Goal: Task Accomplishment & Management: Manage account settings

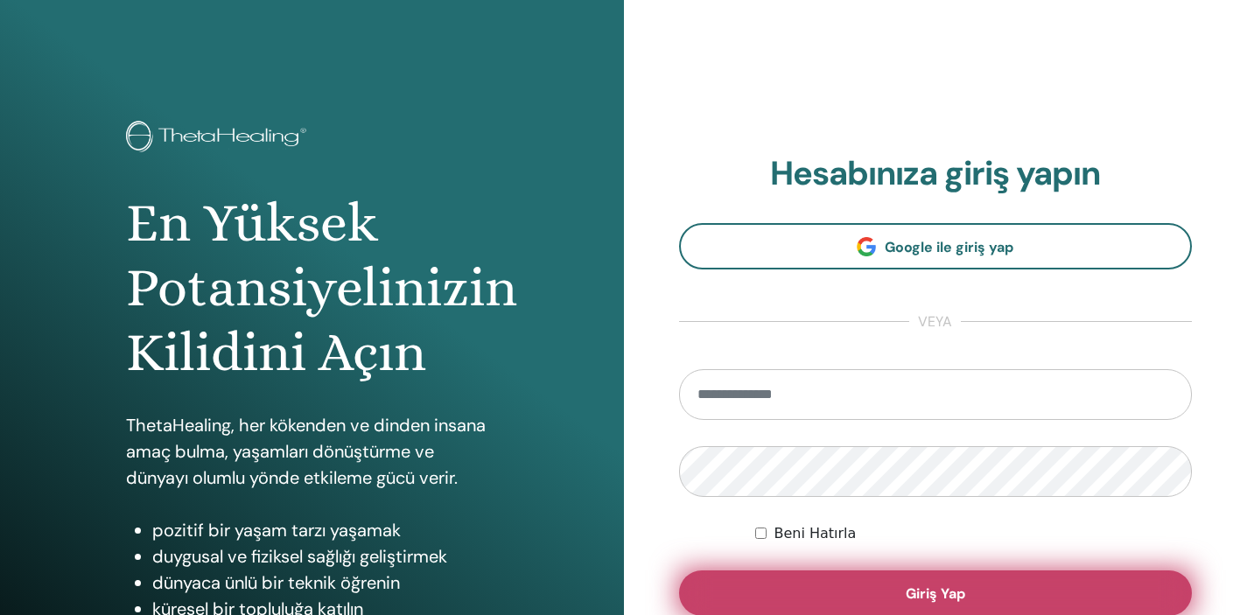
type input "**********"
click at [975, 592] on button "Giriş Yap" at bounding box center [936, 592] width 514 height 45
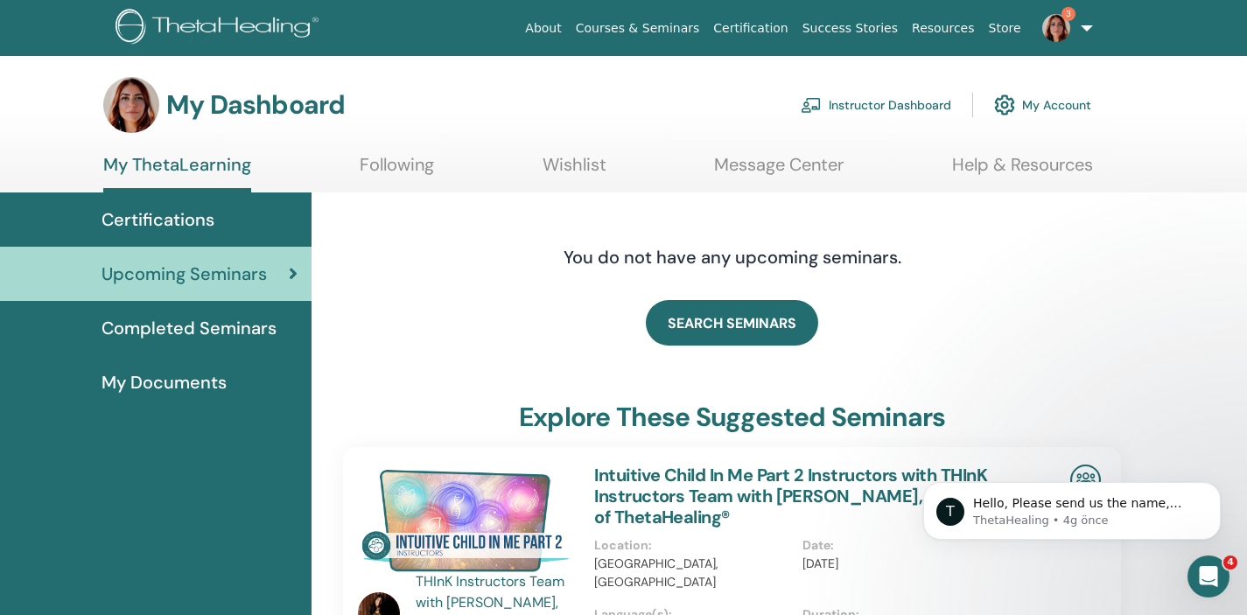
click at [923, 103] on link "Instructor Dashboard" at bounding box center [876, 105] width 150 height 38
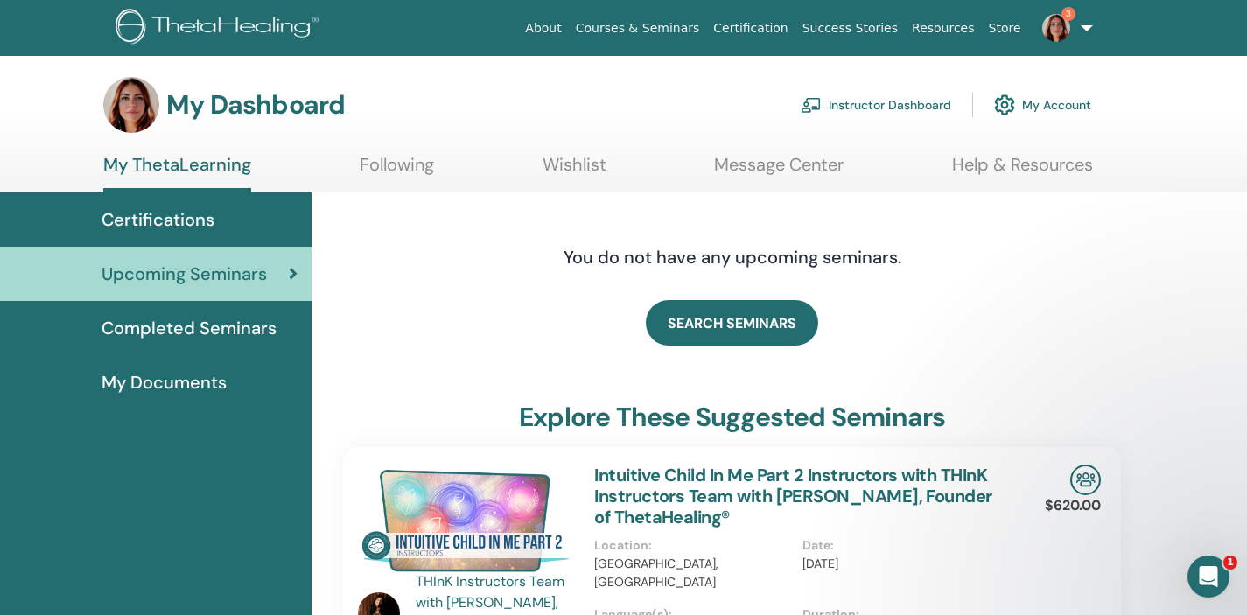
click at [1212, 575] on icon "Intercom Messenger uygulamasını aç" at bounding box center [1208, 577] width 29 height 29
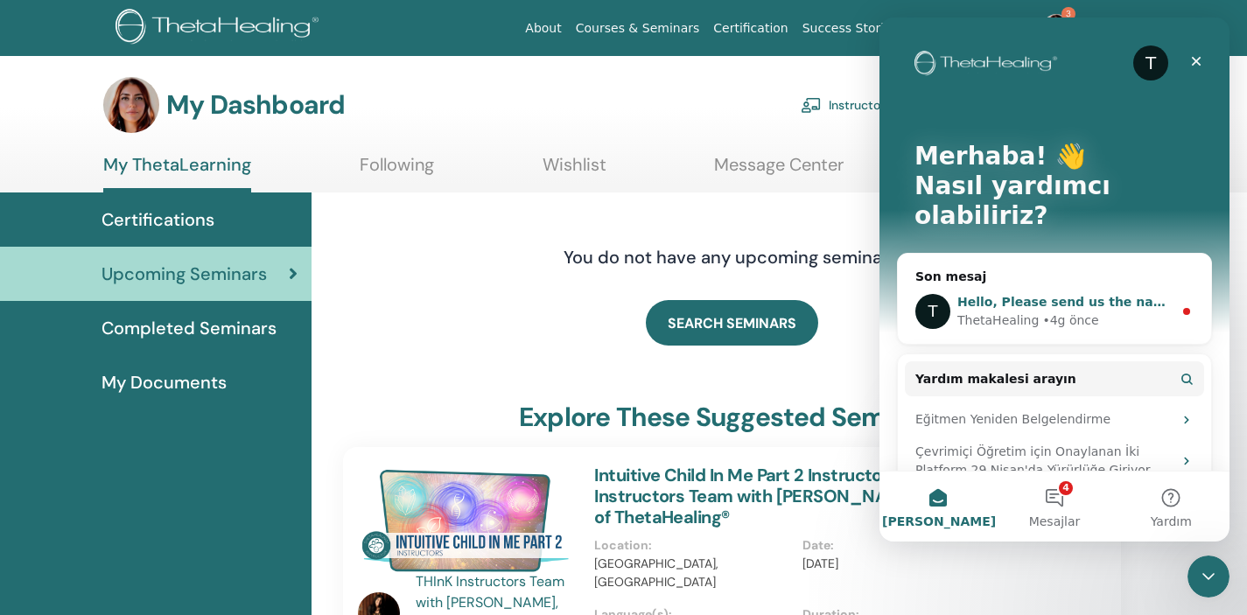
click at [1109, 311] on div "ThetaHealing • 4g önce" at bounding box center [1064, 320] width 215 height 18
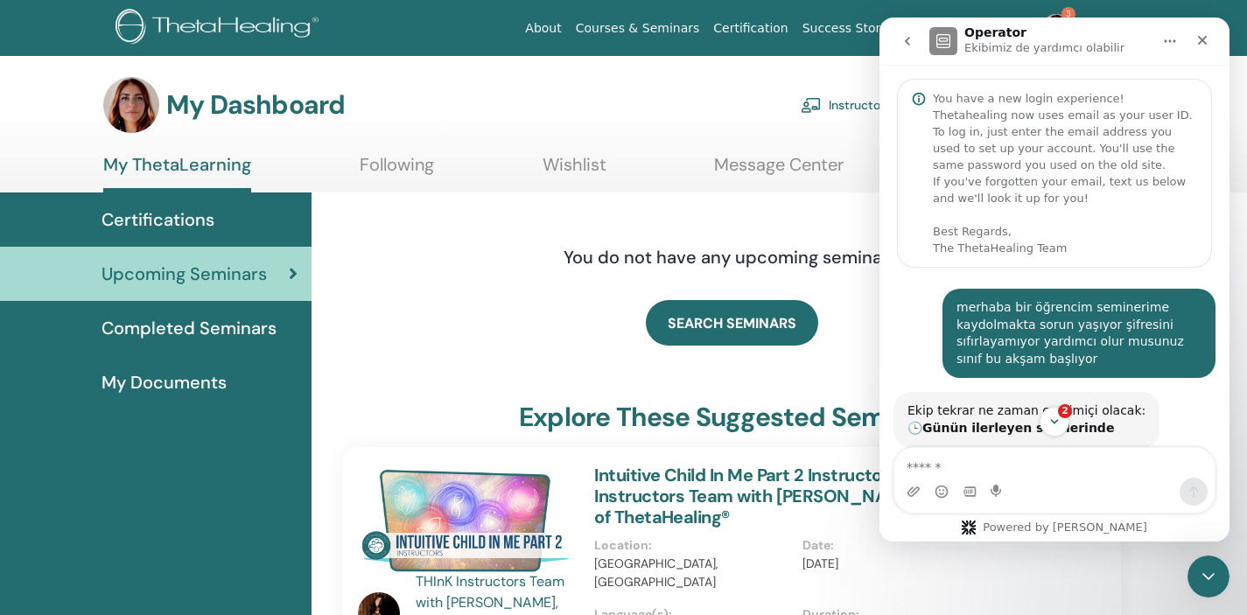
scroll to position [3, 0]
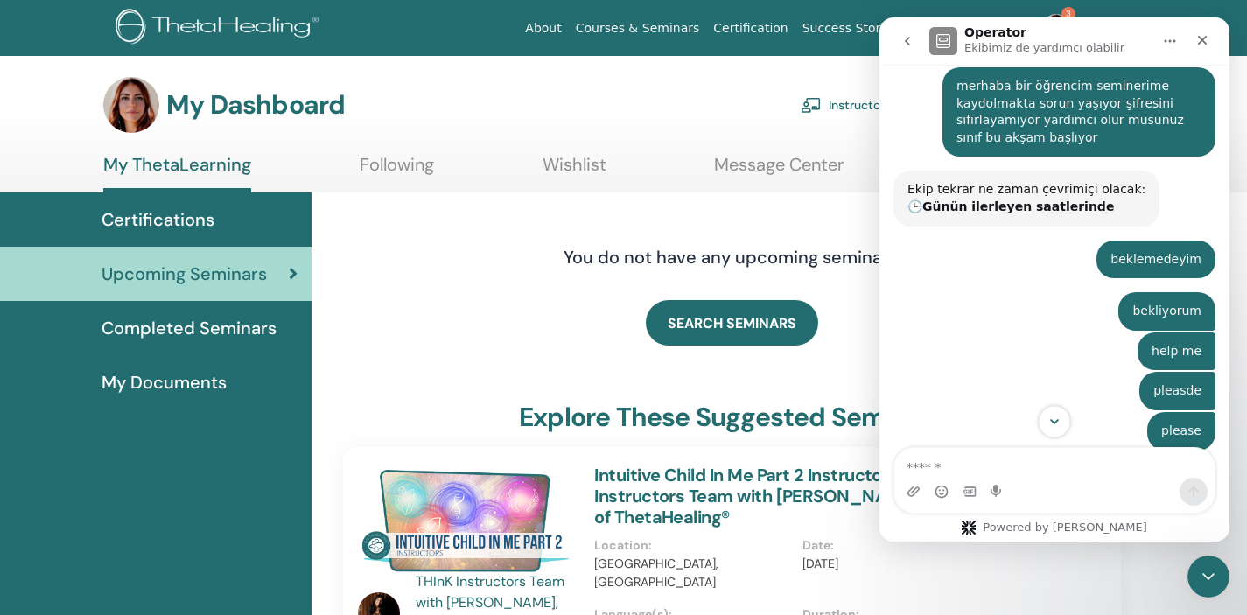
click at [1055, 414] on icon "Scroll to bottom" at bounding box center [1054, 422] width 16 height 16
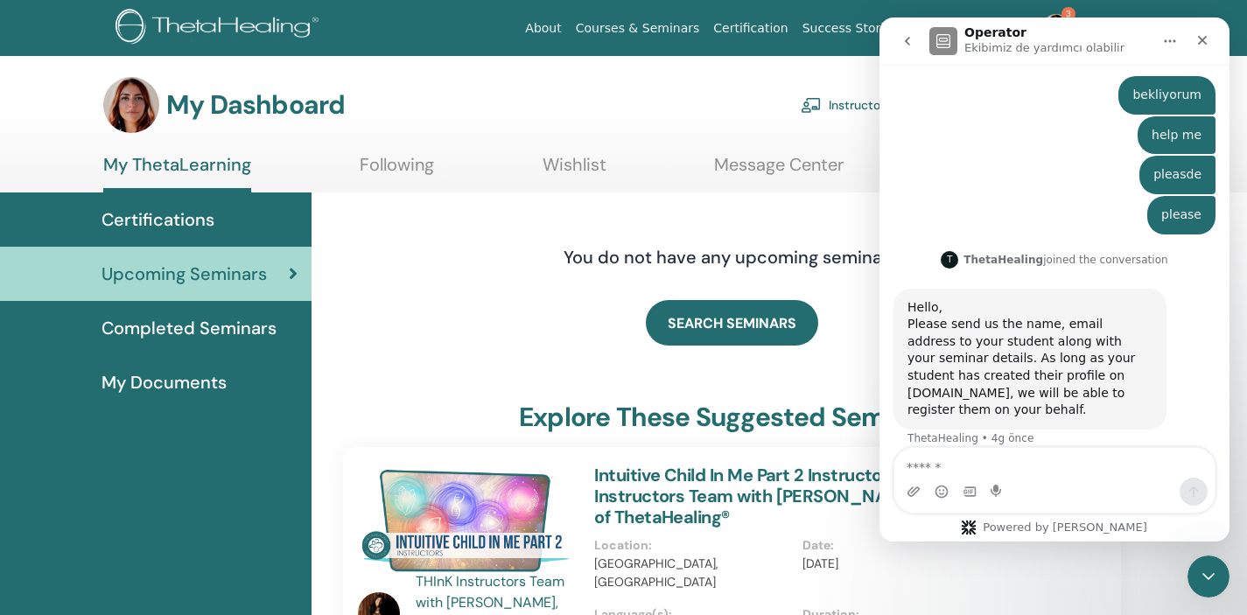
scroll to position [456, 0]
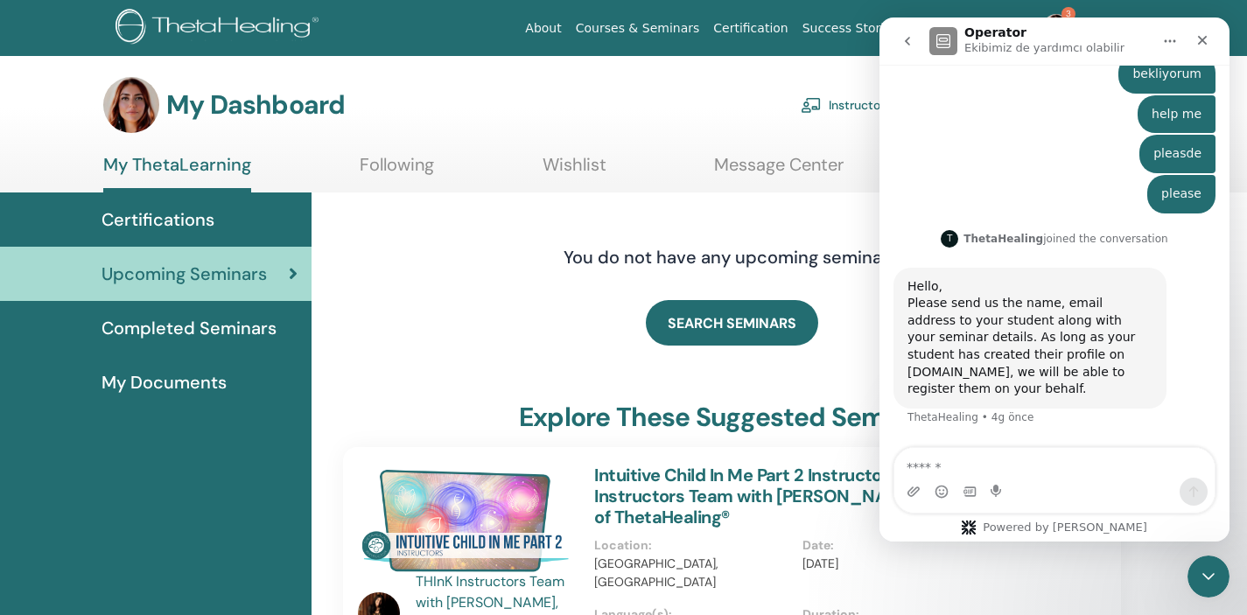
click at [218, 327] on span "Completed Seminars" at bounding box center [188, 328] width 175 height 26
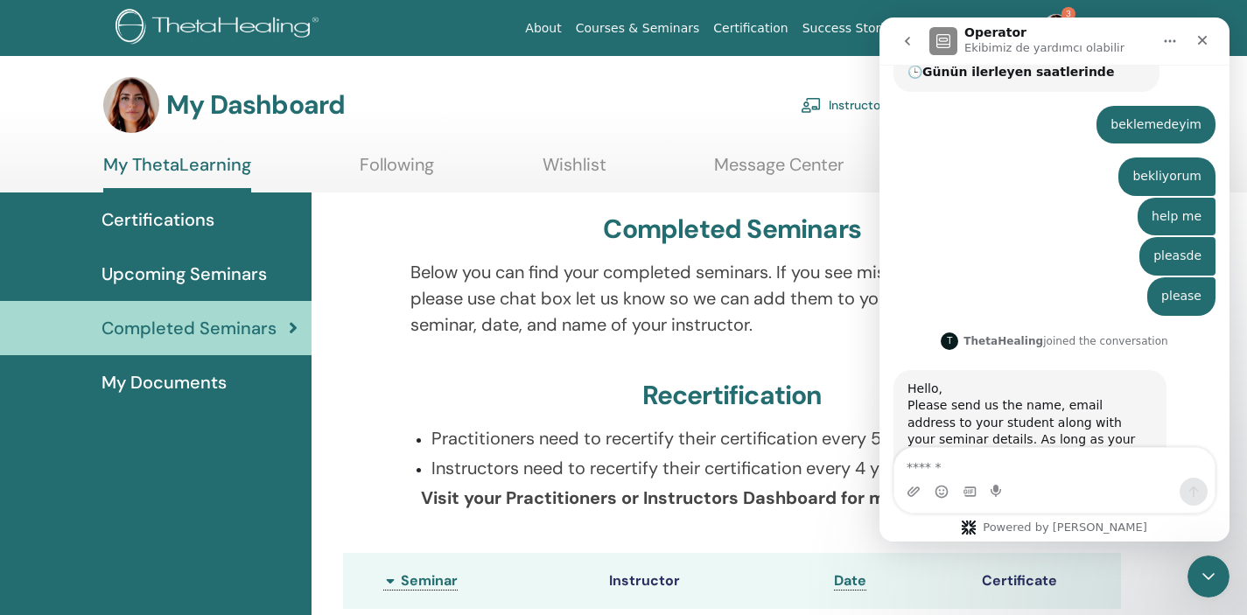
scroll to position [456, 0]
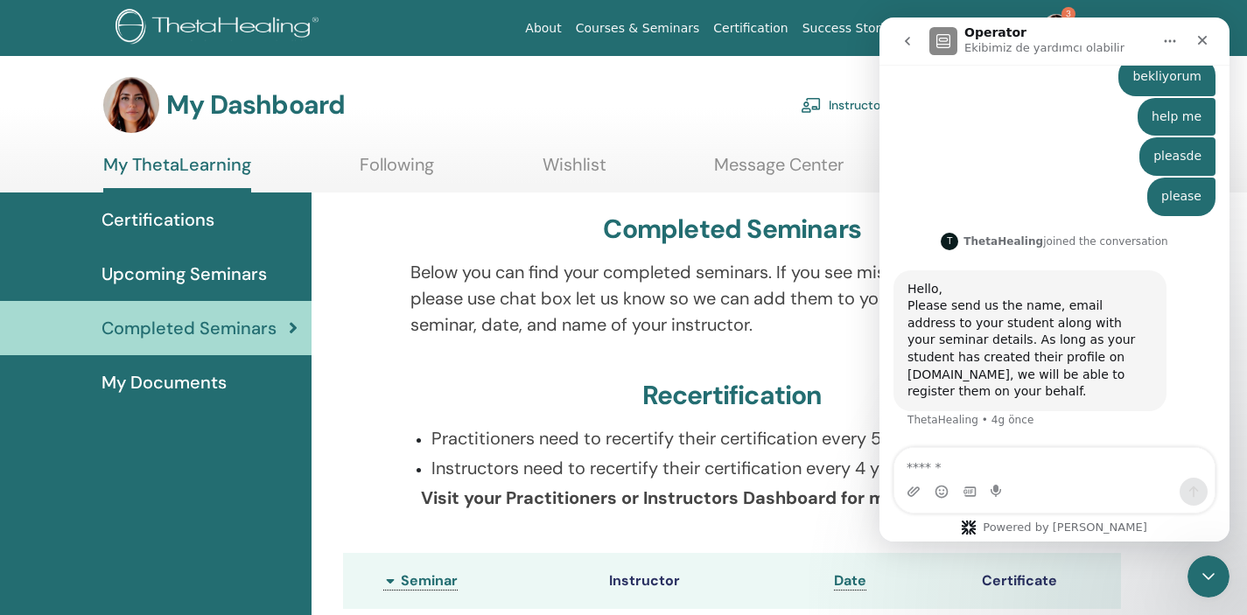
click at [1172, 44] on icon "Ana Sayfa" at bounding box center [1170, 41] width 14 height 14
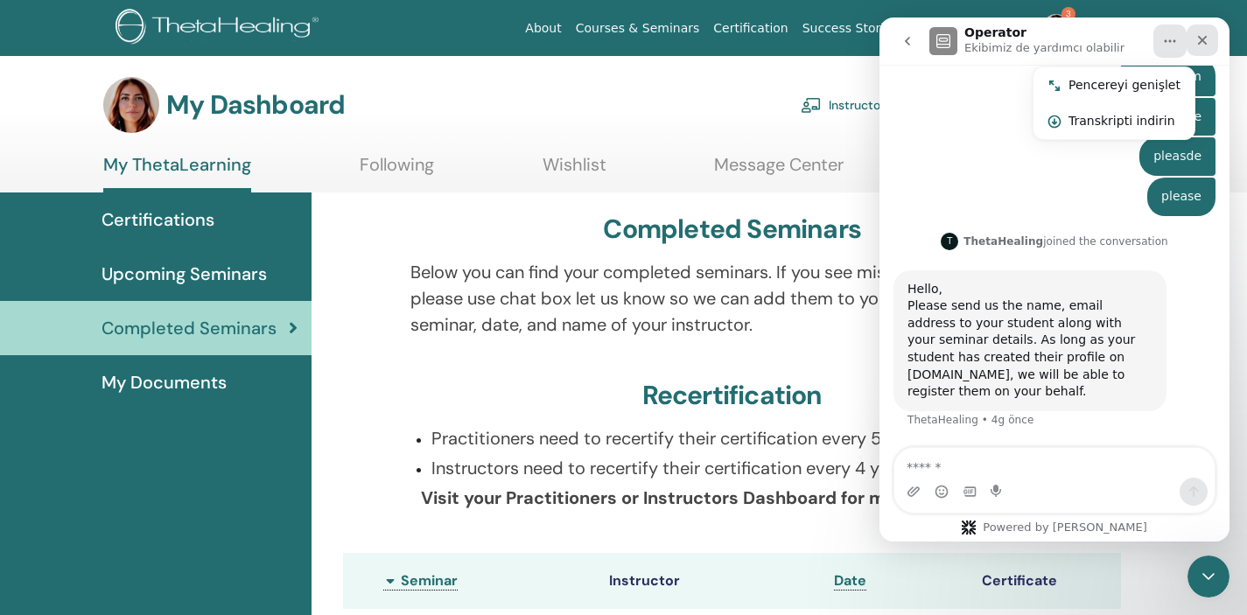
click at [1203, 40] on icon "Kapat" at bounding box center [1203, 41] width 10 height 10
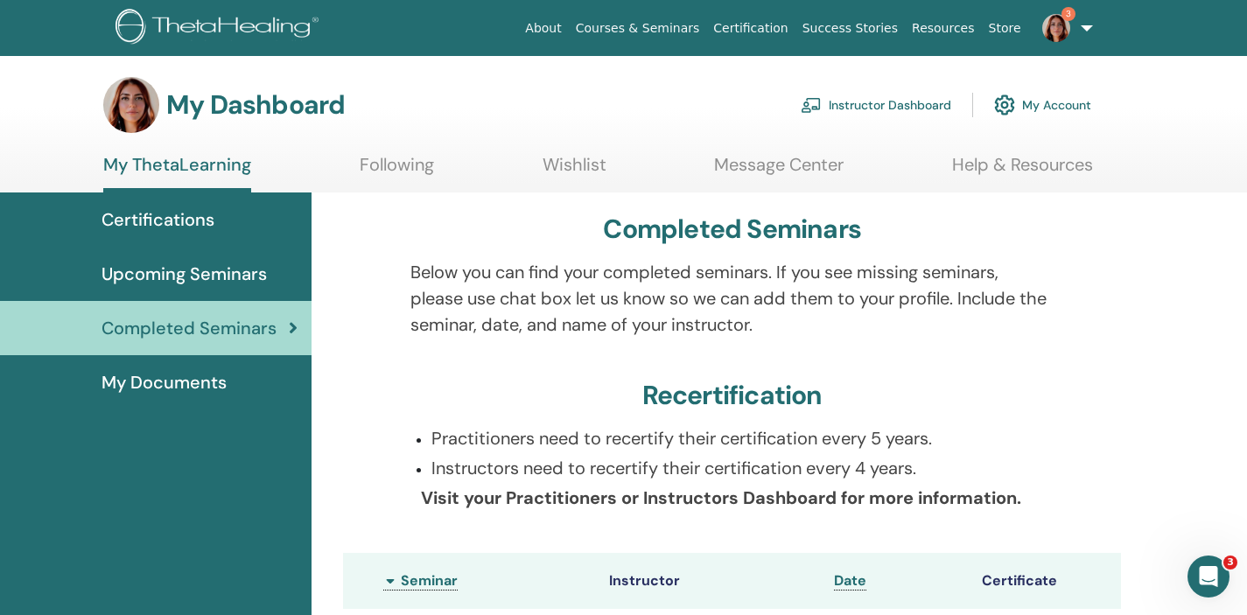
click at [917, 105] on link "Instructor Dashboard" at bounding box center [876, 105] width 150 height 38
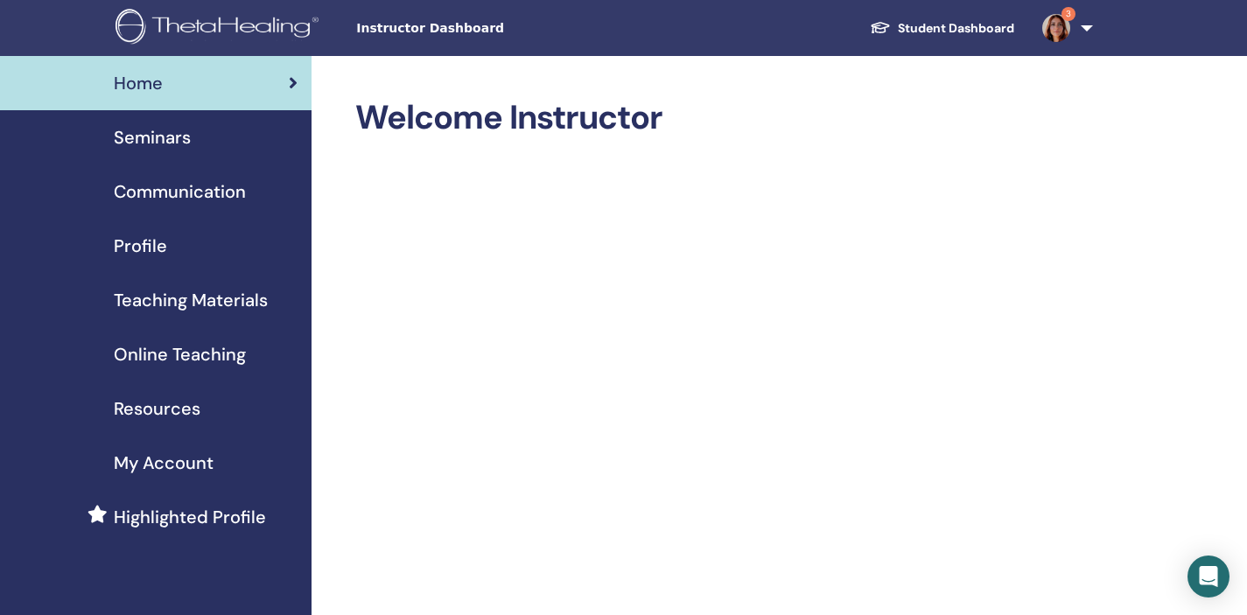
click at [185, 357] on span "Online Teaching" at bounding box center [180, 354] width 132 height 26
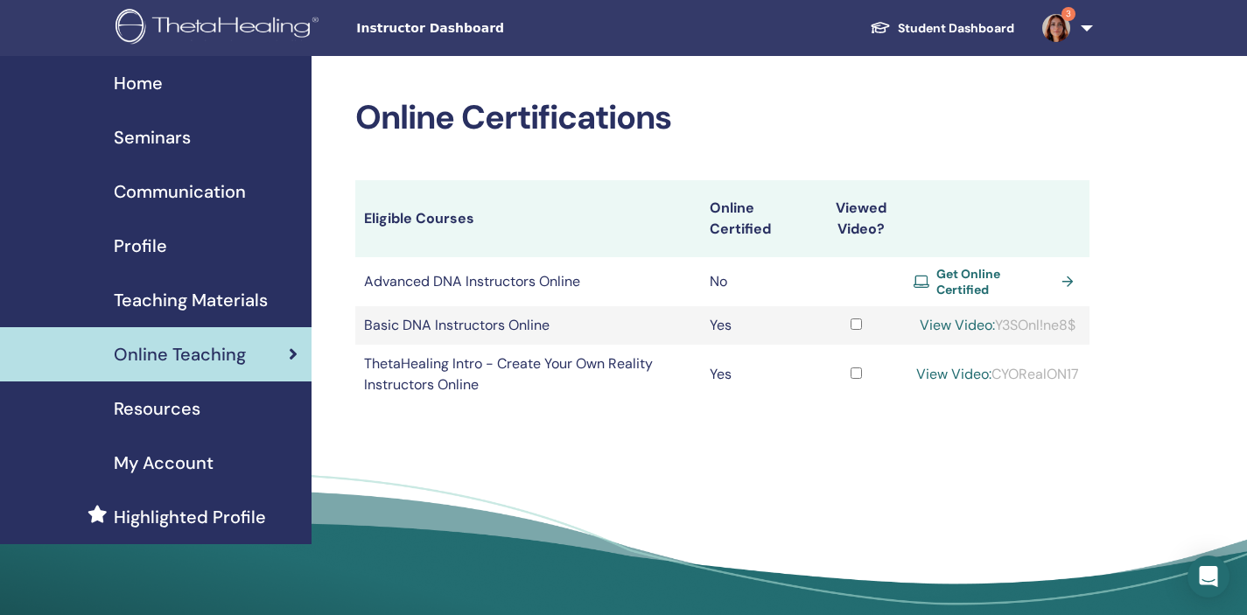
click at [154, 79] on span "Home" at bounding box center [138, 83] width 49 height 26
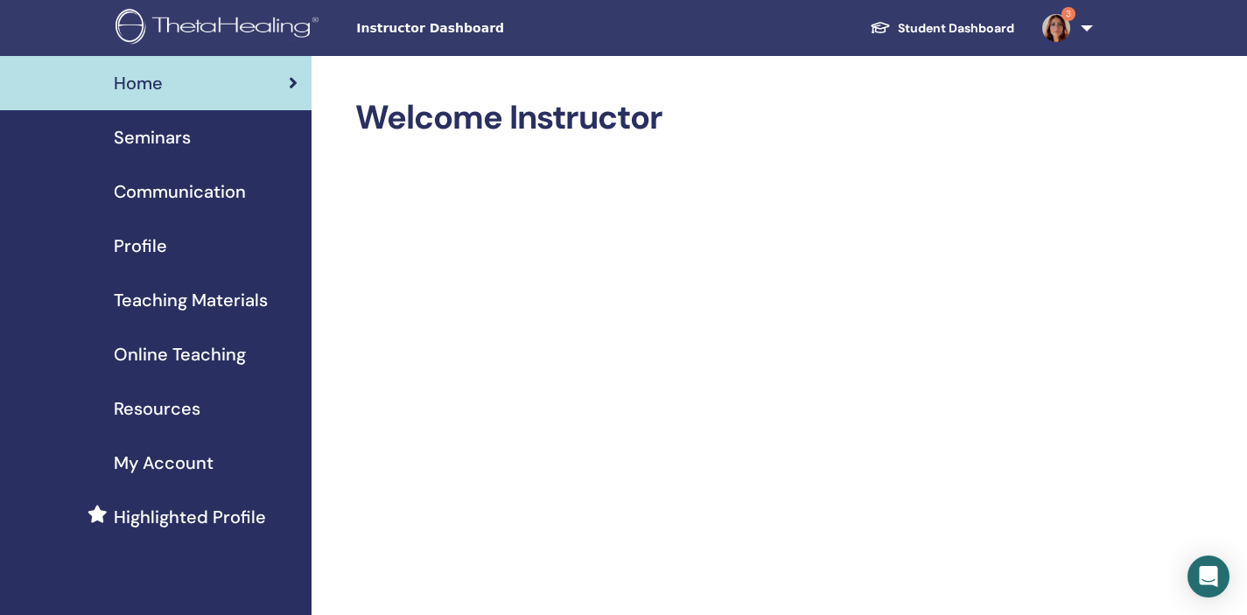
click at [185, 144] on span "Seminars" at bounding box center [152, 137] width 77 height 26
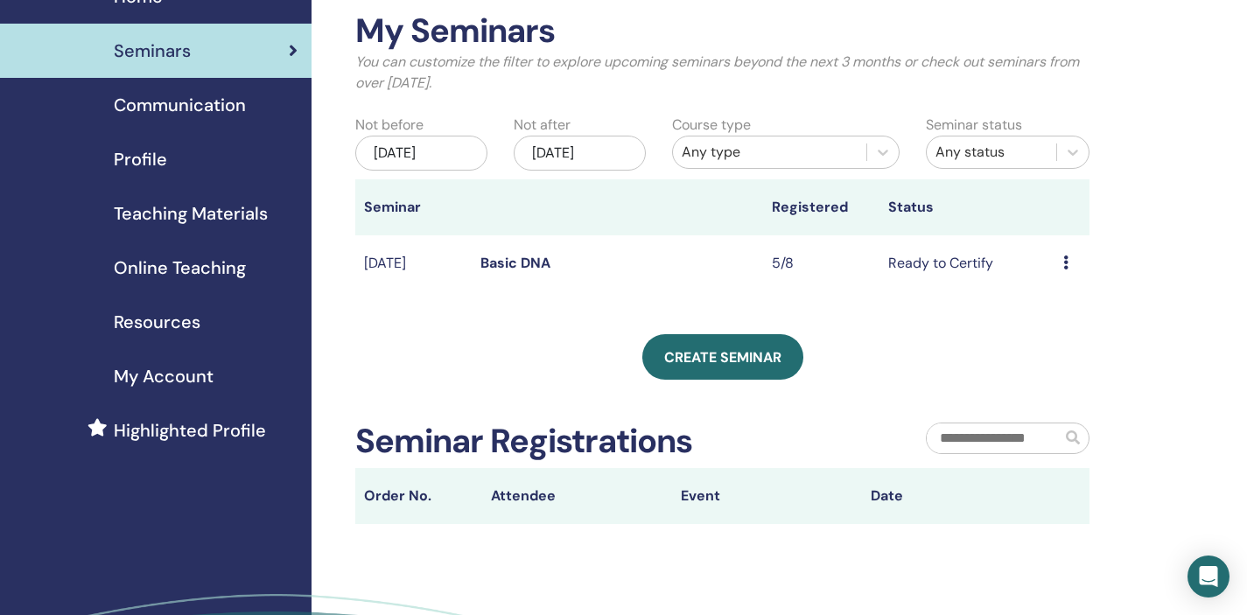
scroll to position [74, 0]
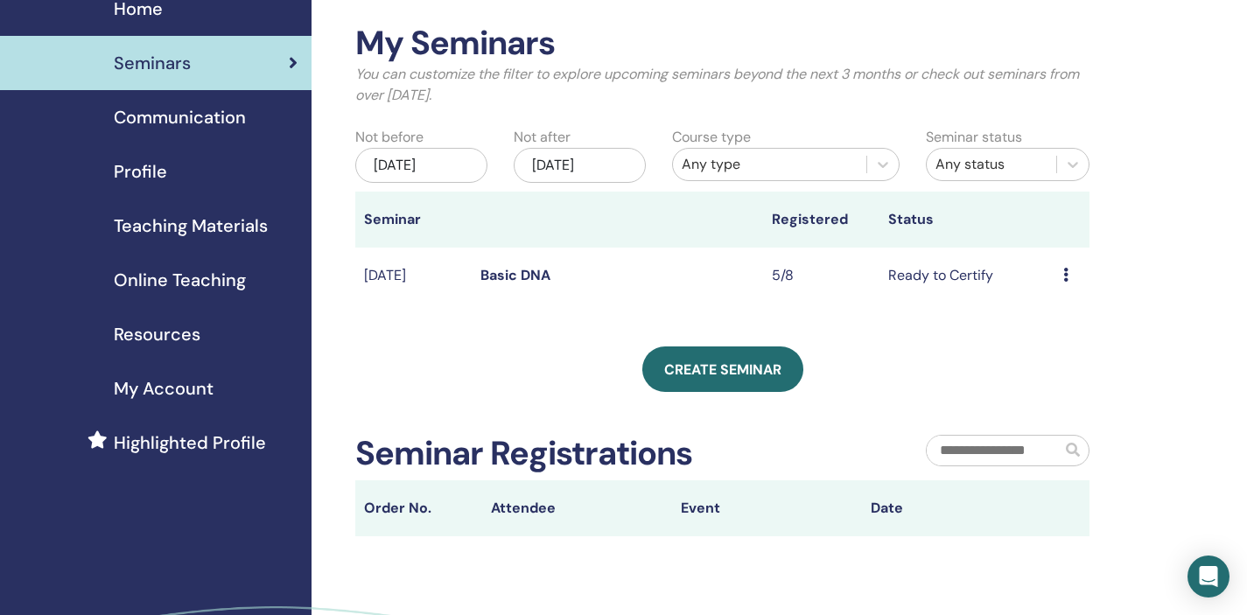
click at [1064, 274] on icon at bounding box center [1065, 275] width 5 height 14
click at [1054, 339] on link "Attendees" at bounding box center [1059, 341] width 66 height 18
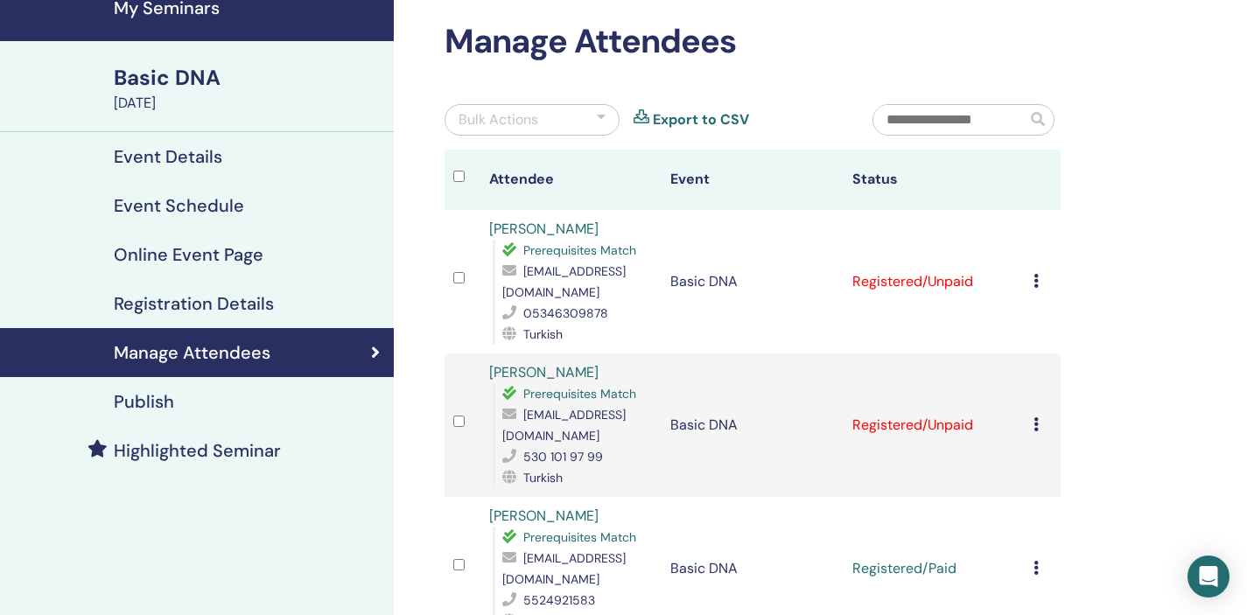
scroll to position [79, 0]
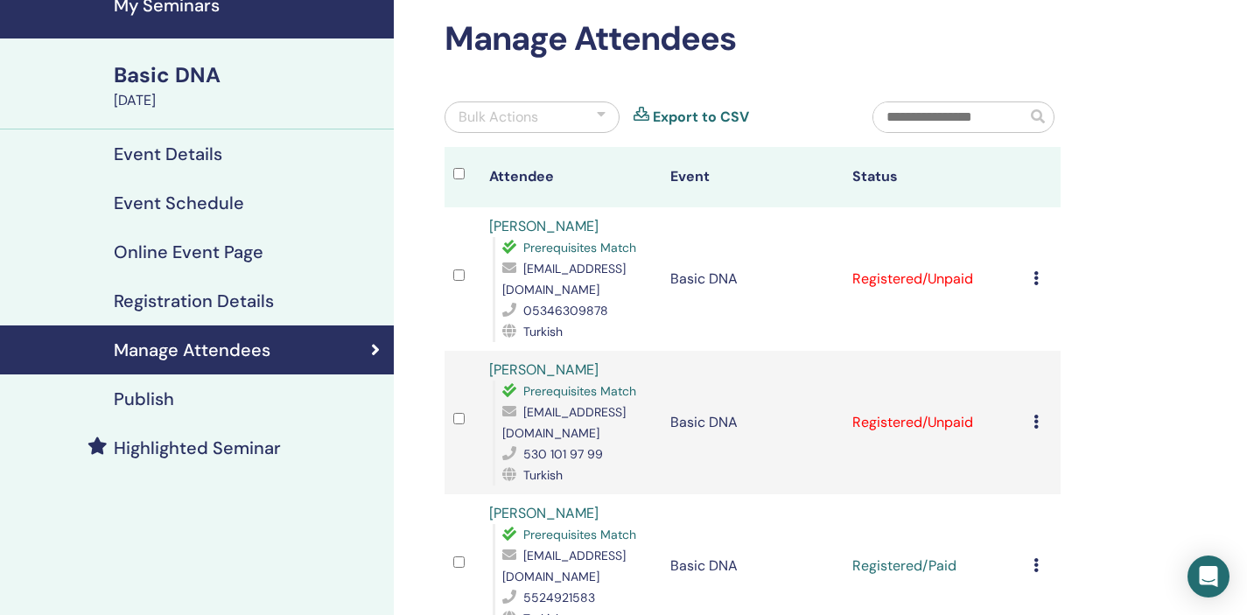
click at [1037, 281] on icon at bounding box center [1035, 278] width 5 height 14
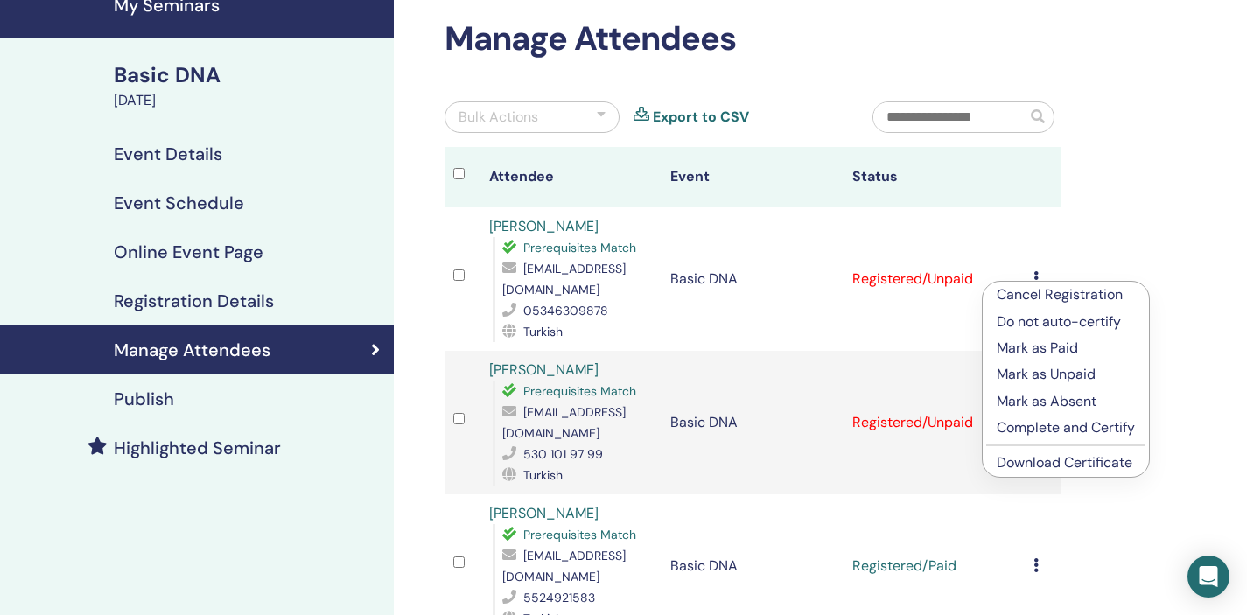
click at [1060, 353] on p "Mark as Paid" at bounding box center [1066, 348] width 138 height 21
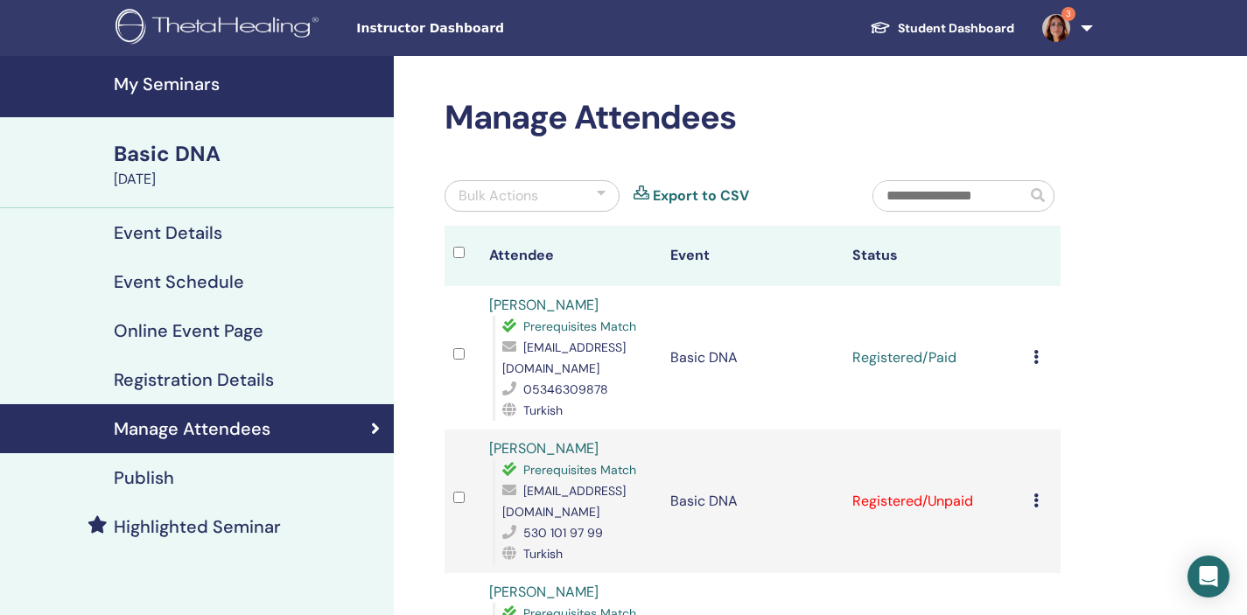
click at [1060, 353] on td "Cancel Registration Do not auto-certify Mark as Paid Mark as Unpaid Mark as Abs…" at bounding box center [1043, 357] width 36 height 143
click at [1035, 510] on div "Cancel Registration Do not auto-certify Mark as Paid Mark as Unpaid Mark as Abs…" at bounding box center [1042, 501] width 18 height 21
click at [1040, 582] on p "Mark as Paid" at bounding box center [1064, 577] width 138 height 21
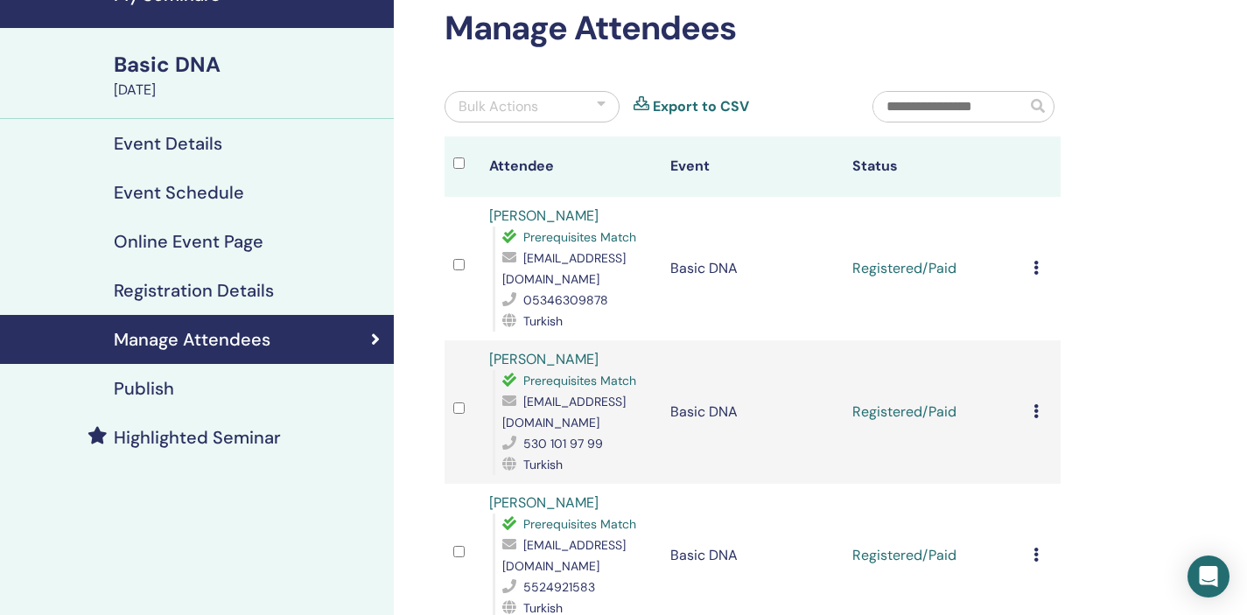
scroll to position [86, 0]
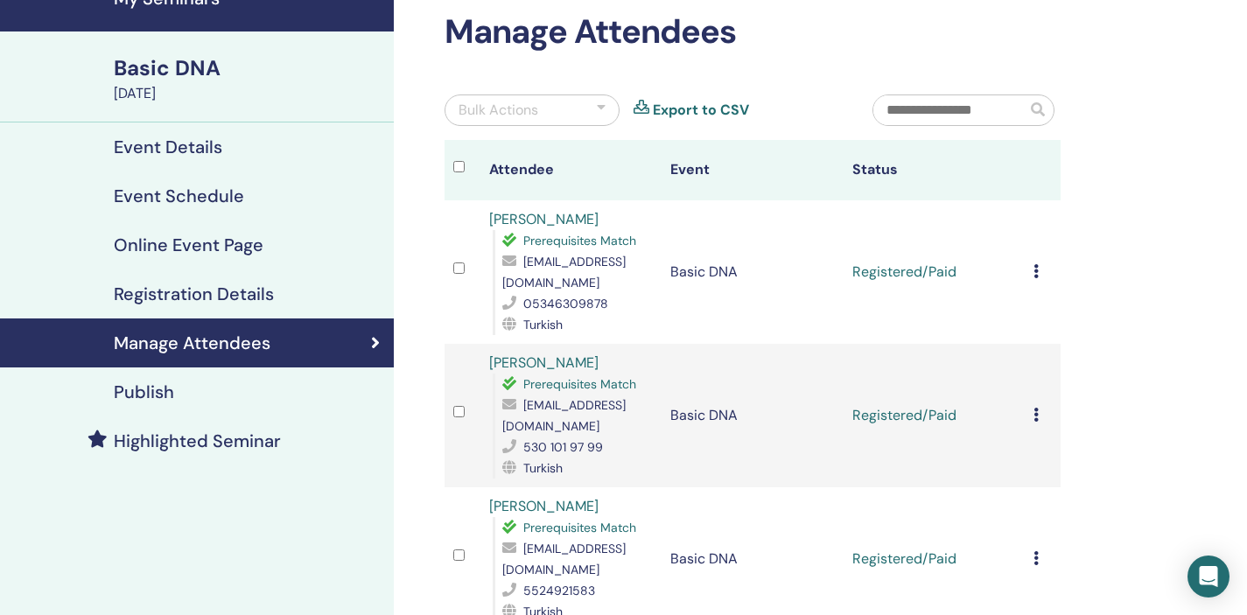
click at [1036, 269] on icon at bounding box center [1035, 271] width 5 height 14
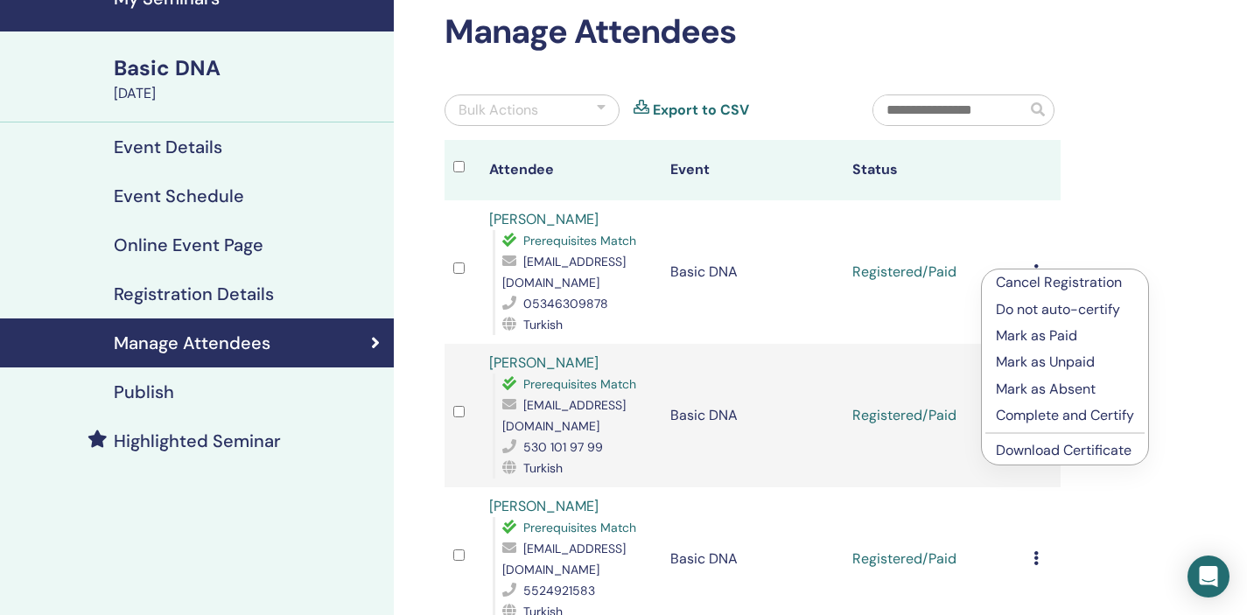
click at [1101, 411] on p "Complete and Certify" at bounding box center [1065, 415] width 138 height 21
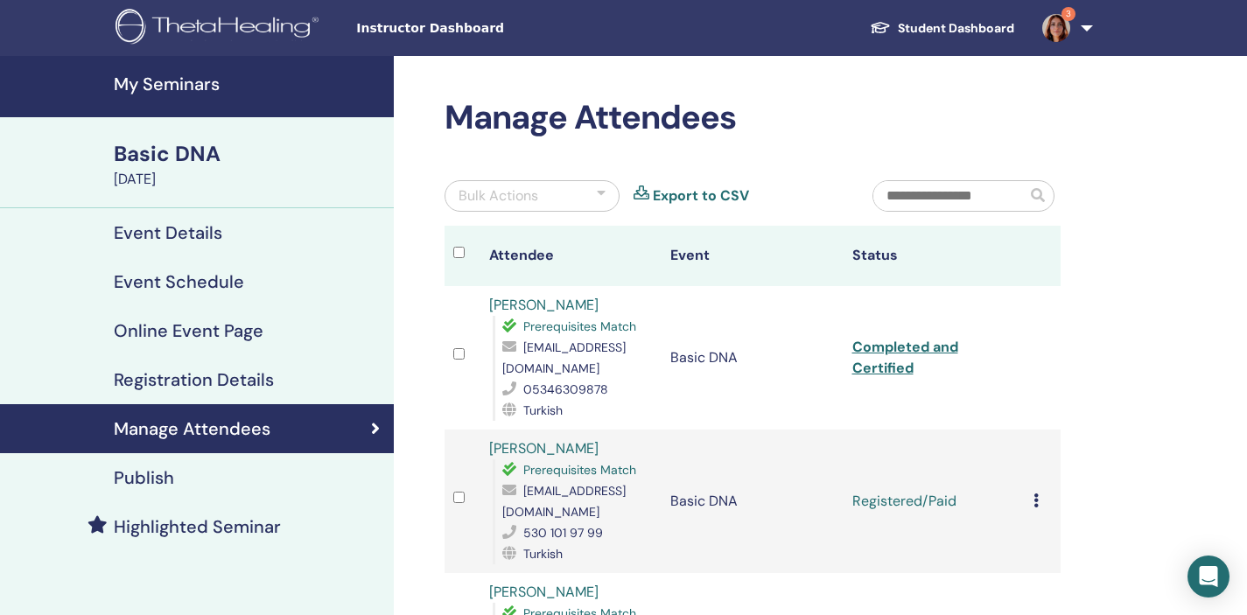
click at [1037, 500] on icon at bounding box center [1035, 500] width 5 height 14
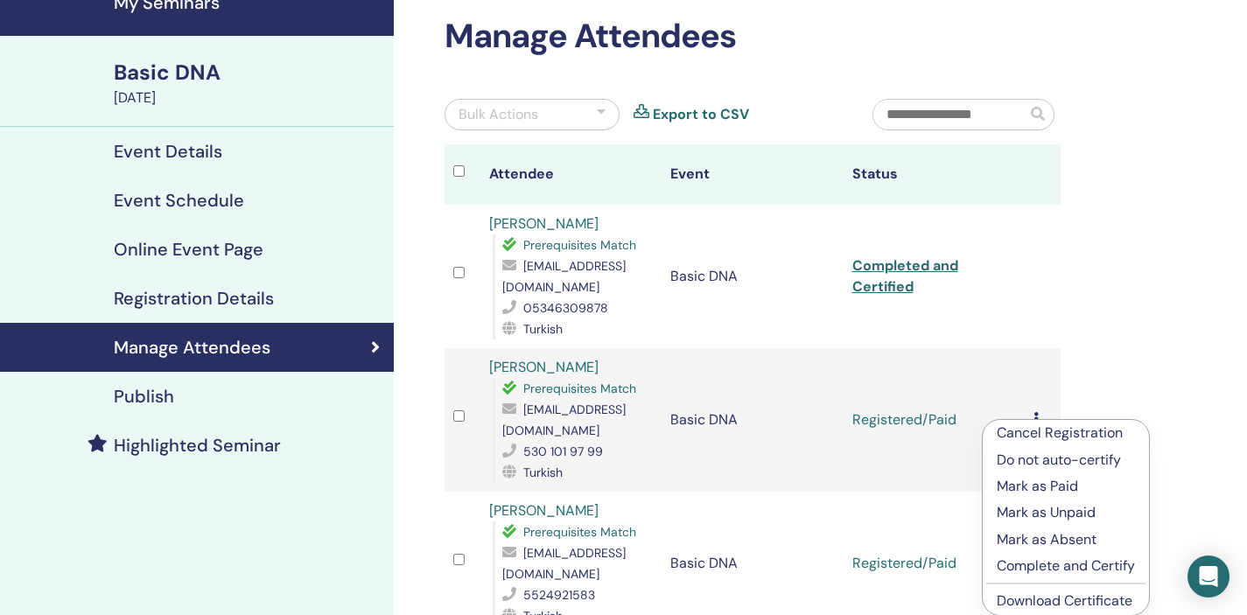
scroll to position [87, 0]
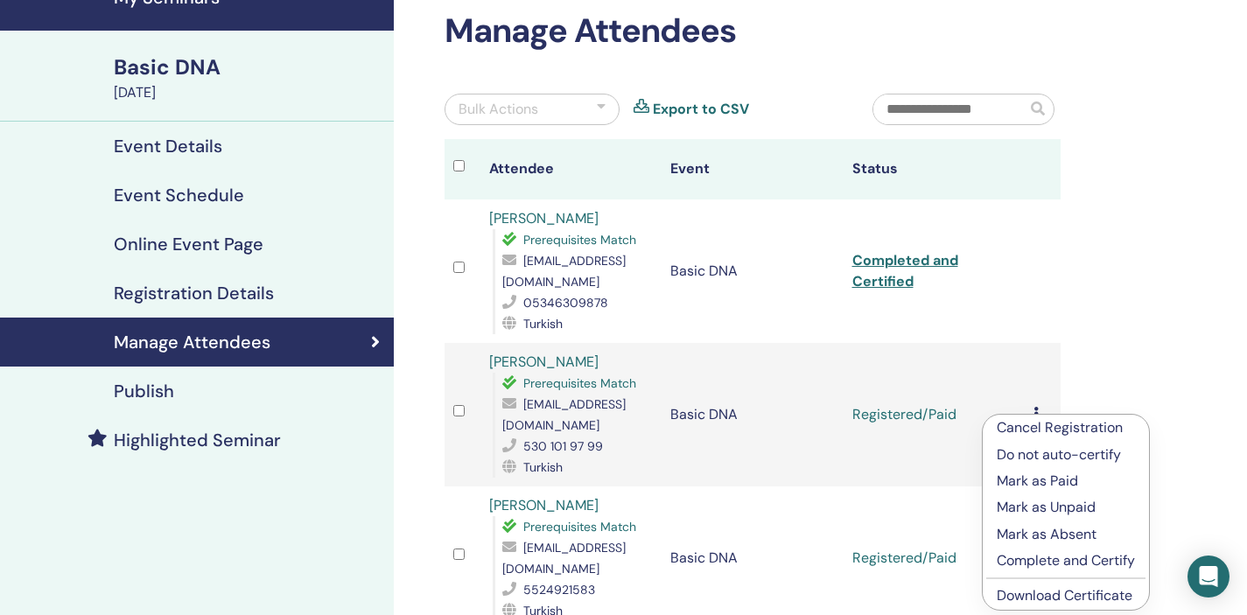
click at [1048, 556] on p "Complete and Certify" at bounding box center [1066, 560] width 138 height 21
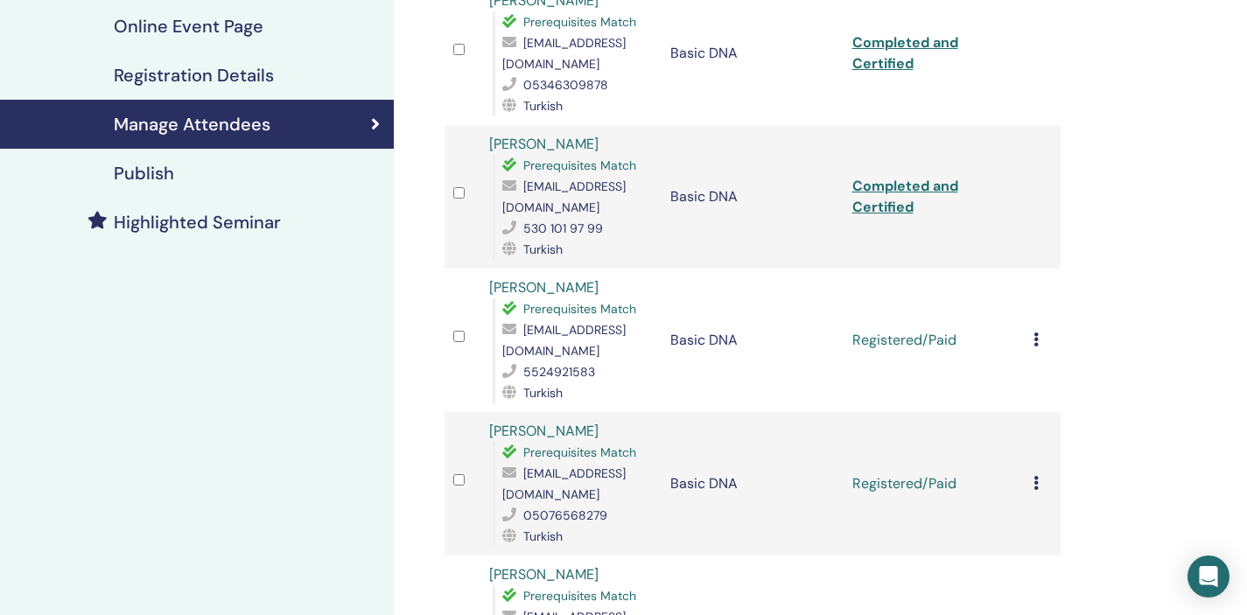
scroll to position [315, 0]
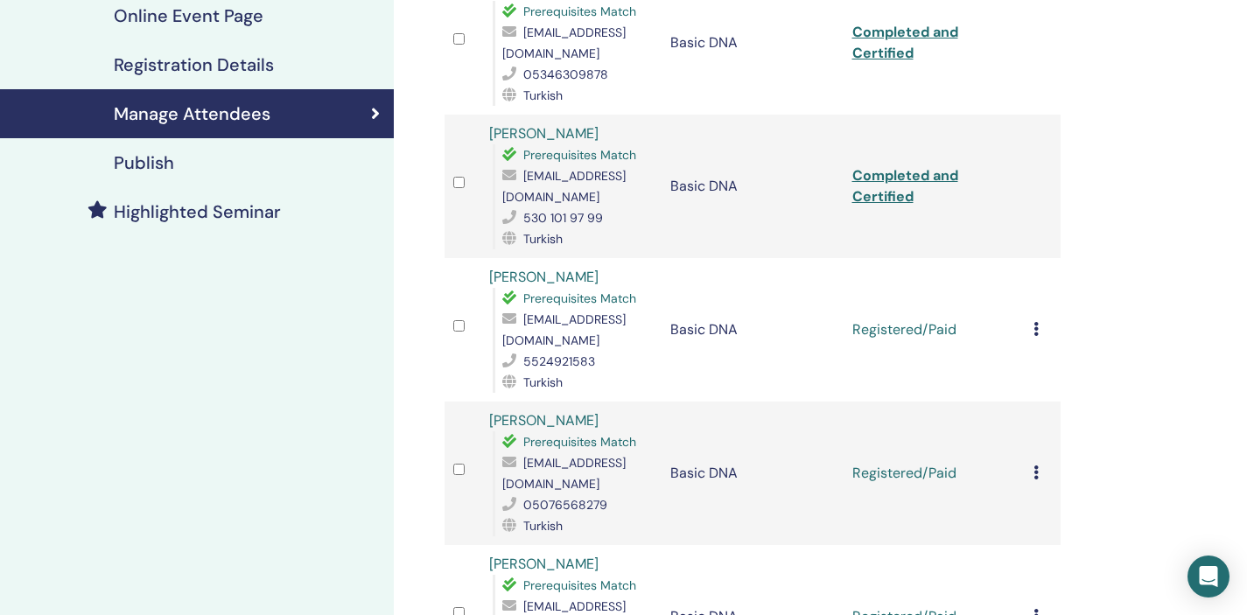
click at [1033, 330] on icon at bounding box center [1035, 329] width 5 height 14
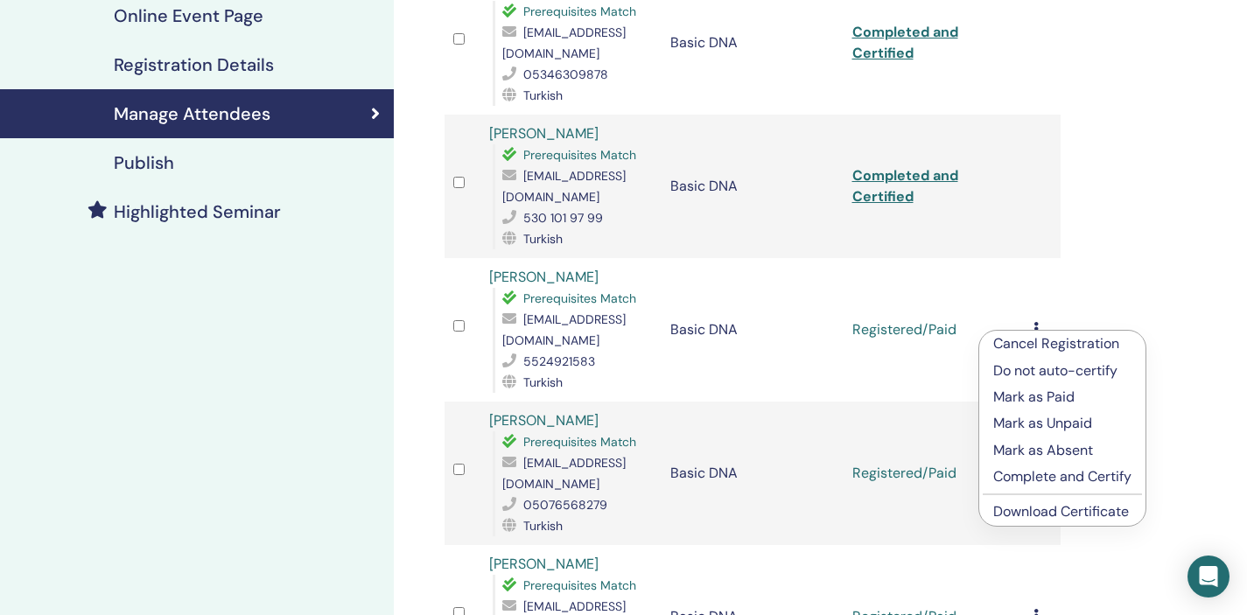
click at [1051, 472] on p "Complete and Certify" at bounding box center [1062, 476] width 138 height 21
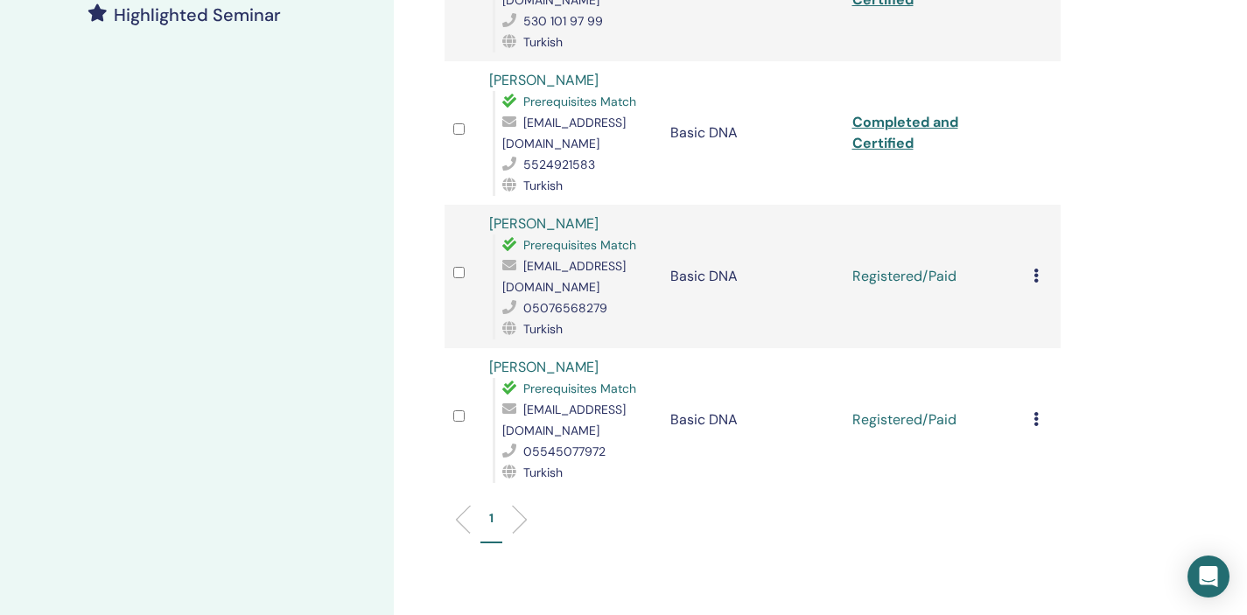
scroll to position [515, 0]
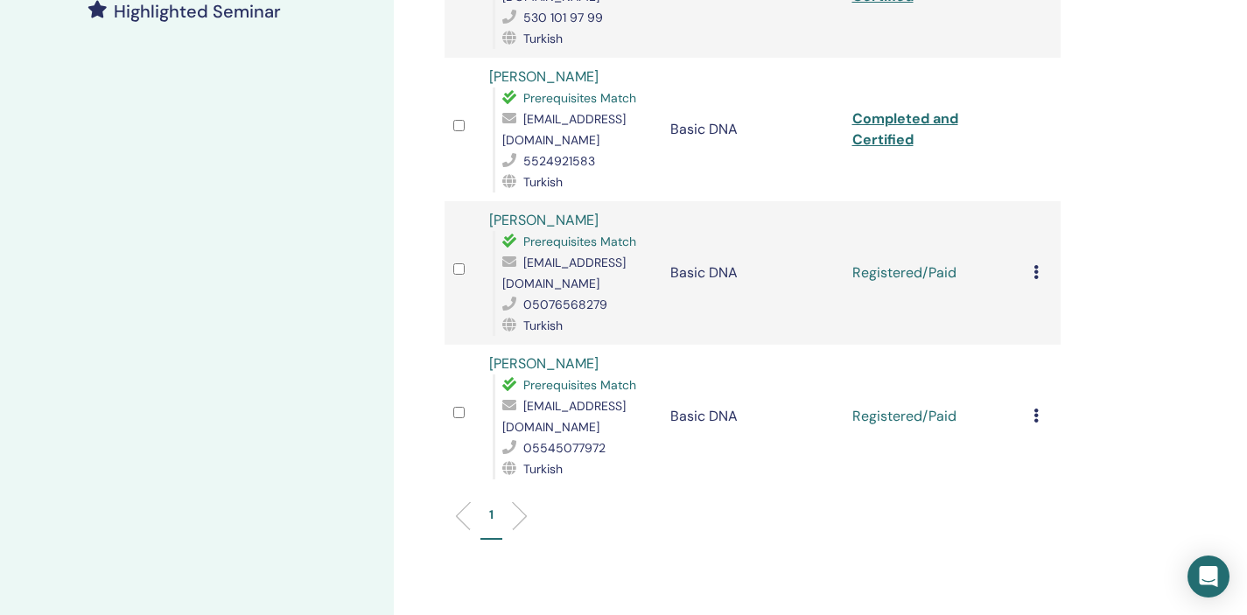
click at [1036, 274] on icon at bounding box center [1035, 272] width 5 height 14
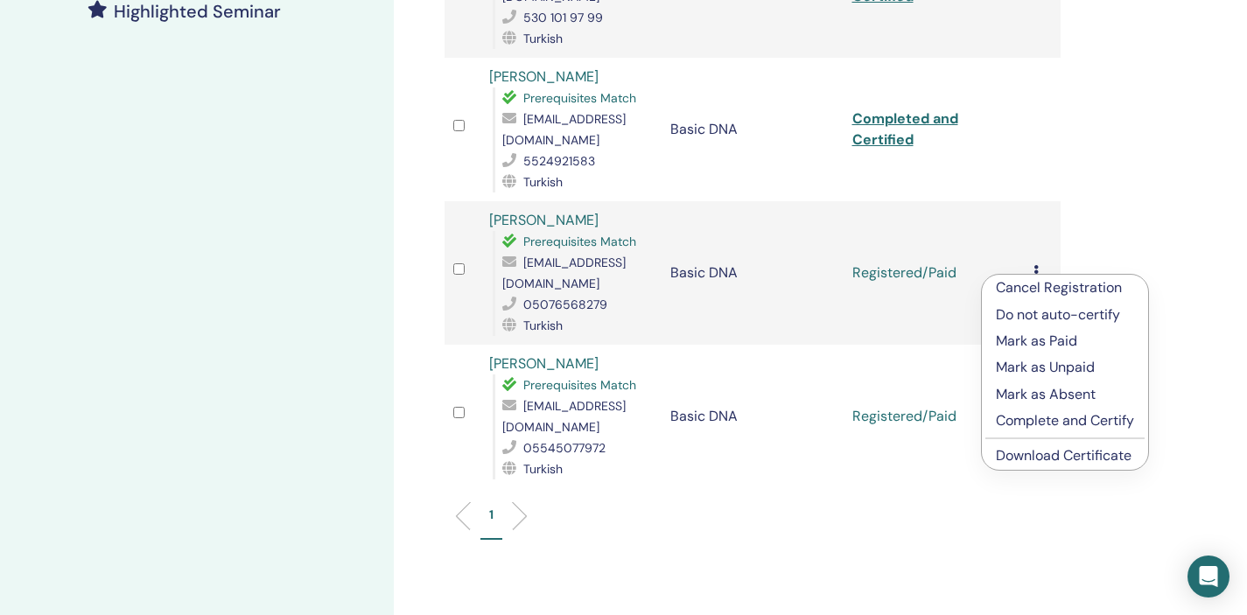
click at [1061, 423] on p "Complete and Certify" at bounding box center [1065, 420] width 138 height 21
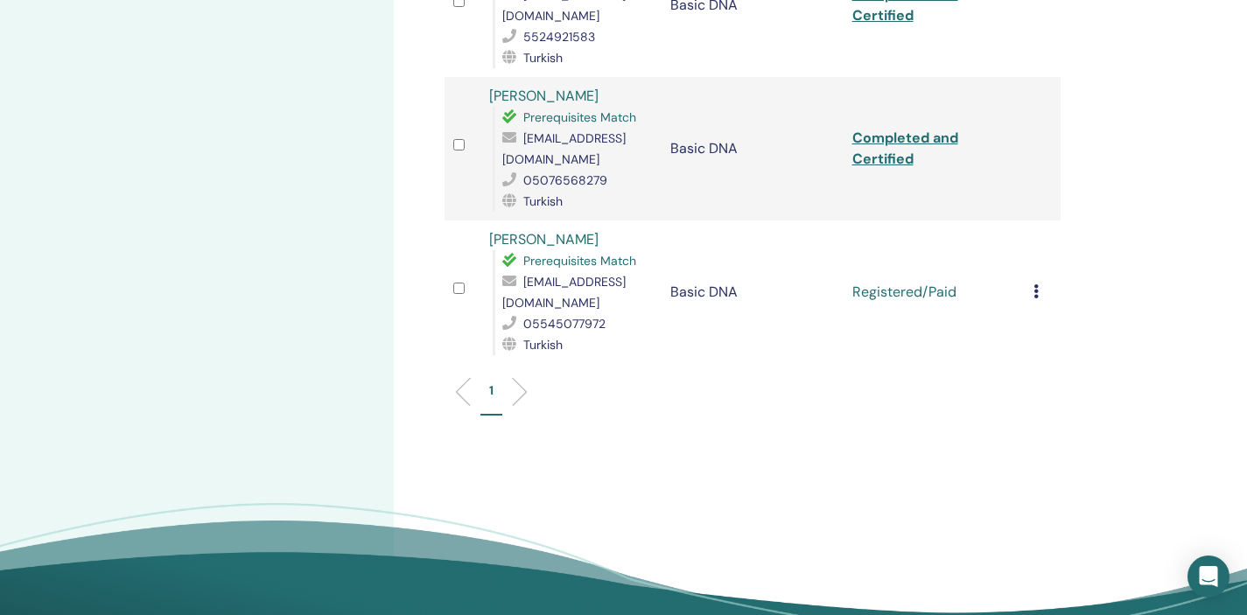
scroll to position [648, 0]
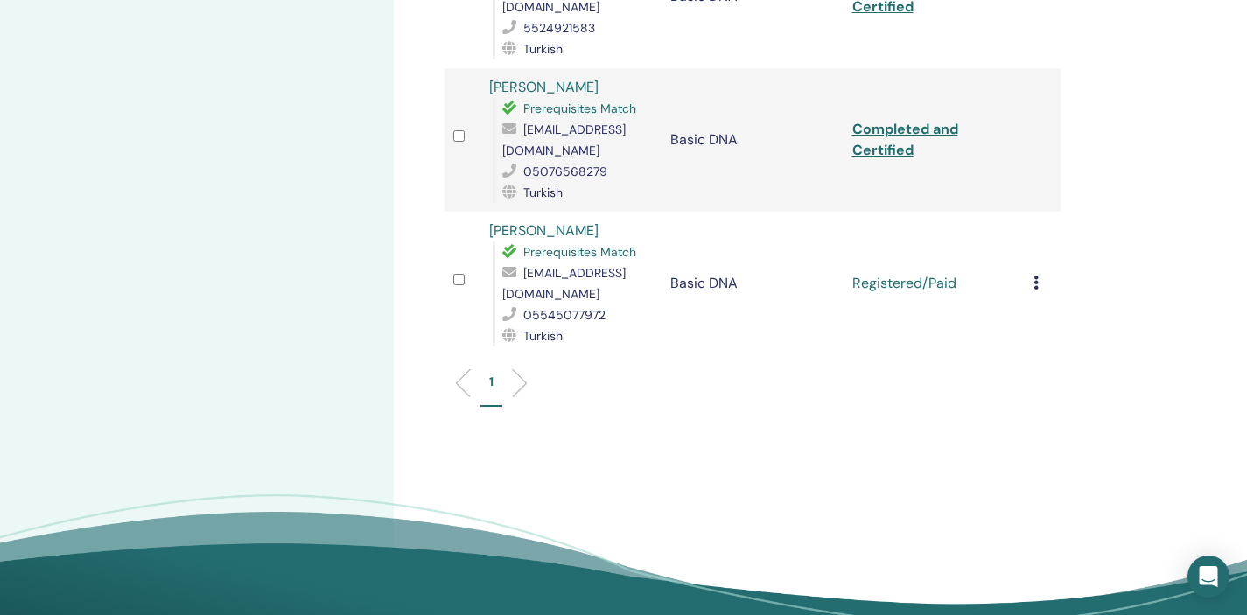
click at [1036, 287] on icon at bounding box center [1035, 283] width 5 height 14
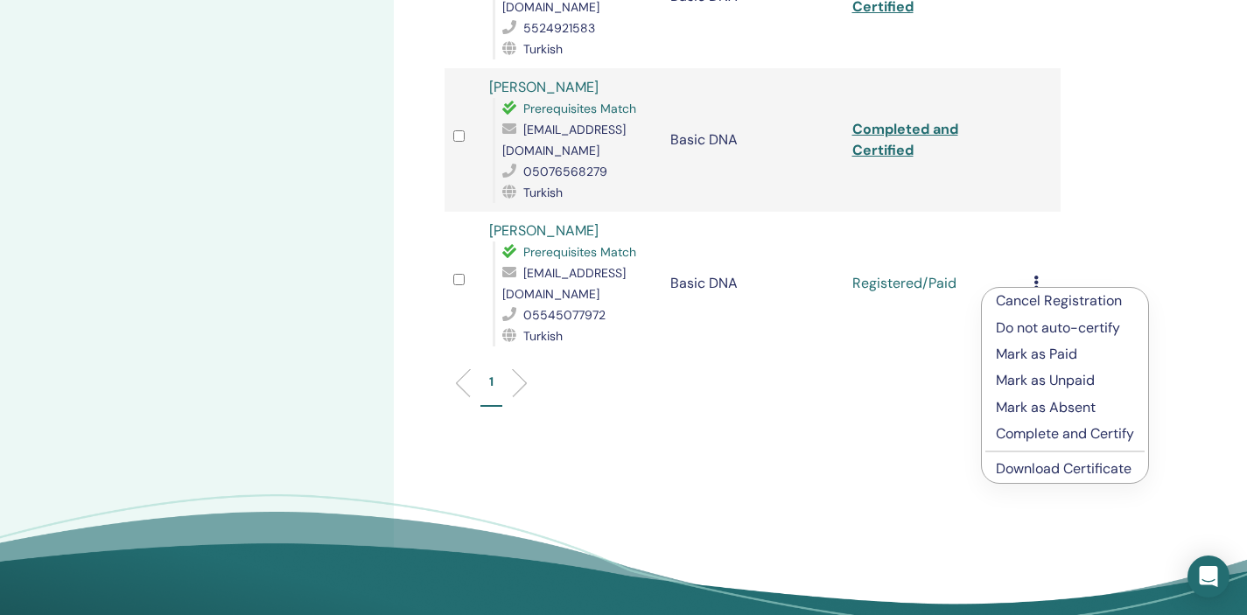
click at [1102, 435] on p "Complete and Certify" at bounding box center [1065, 433] width 138 height 21
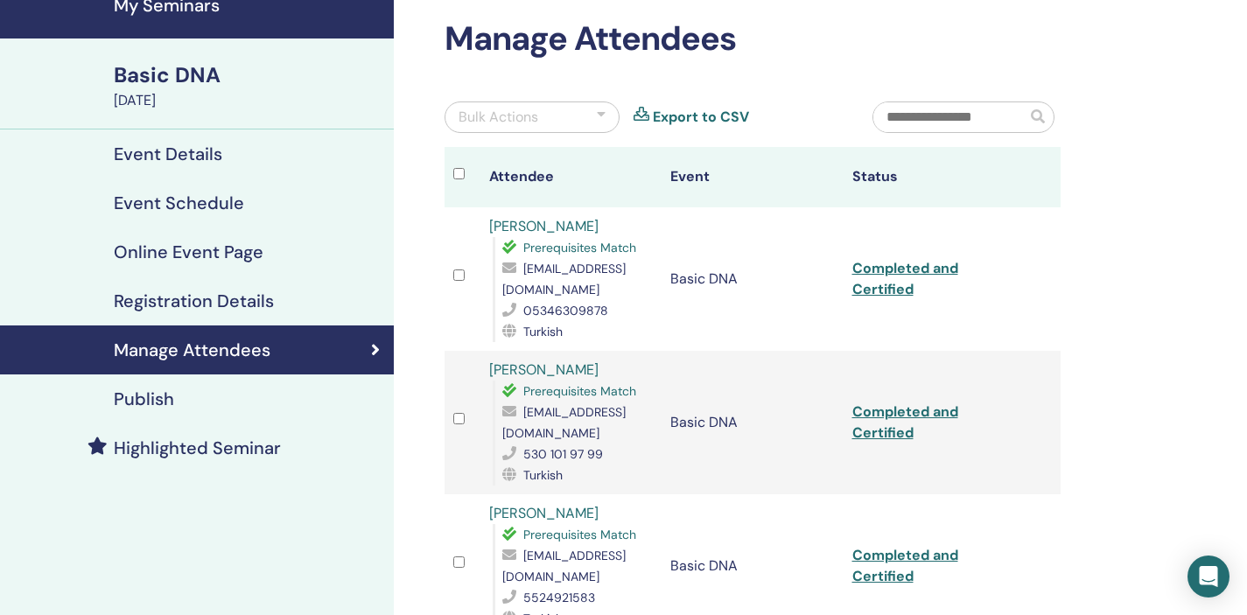
scroll to position [65, 0]
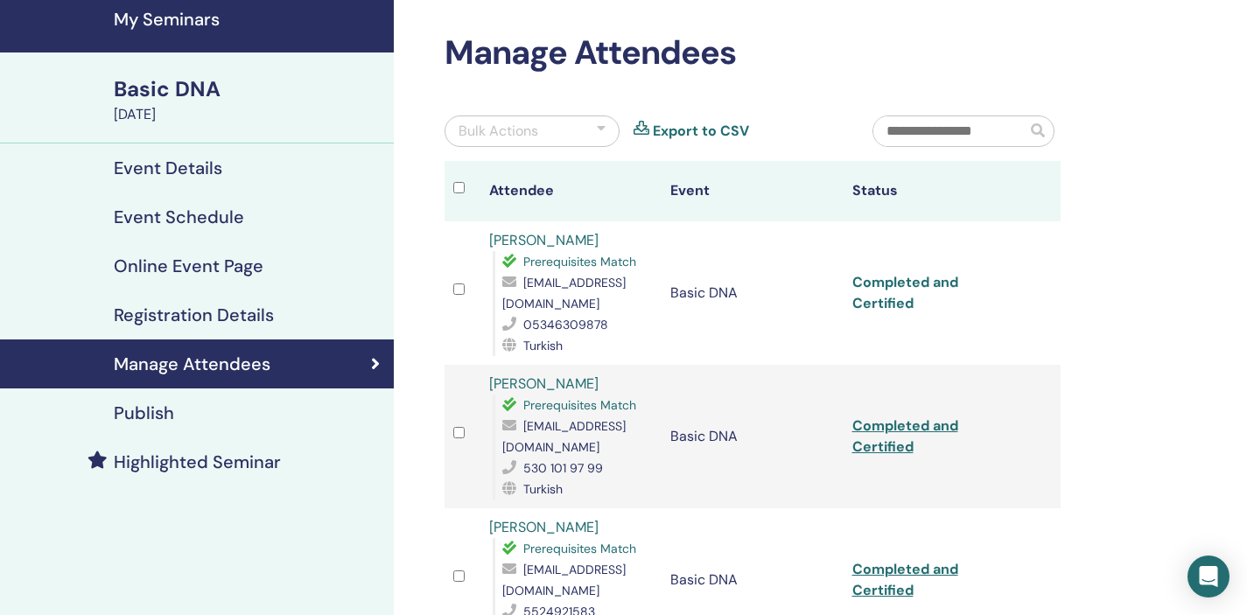
click at [916, 286] on link "Completed and Certified" at bounding box center [905, 292] width 106 height 39
click at [551, 245] on link "[PERSON_NAME]" at bounding box center [543, 240] width 109 height 18
click at [926, 428] on link "Completed and Certified" at bounding box center [905, 435] width 106 height 39
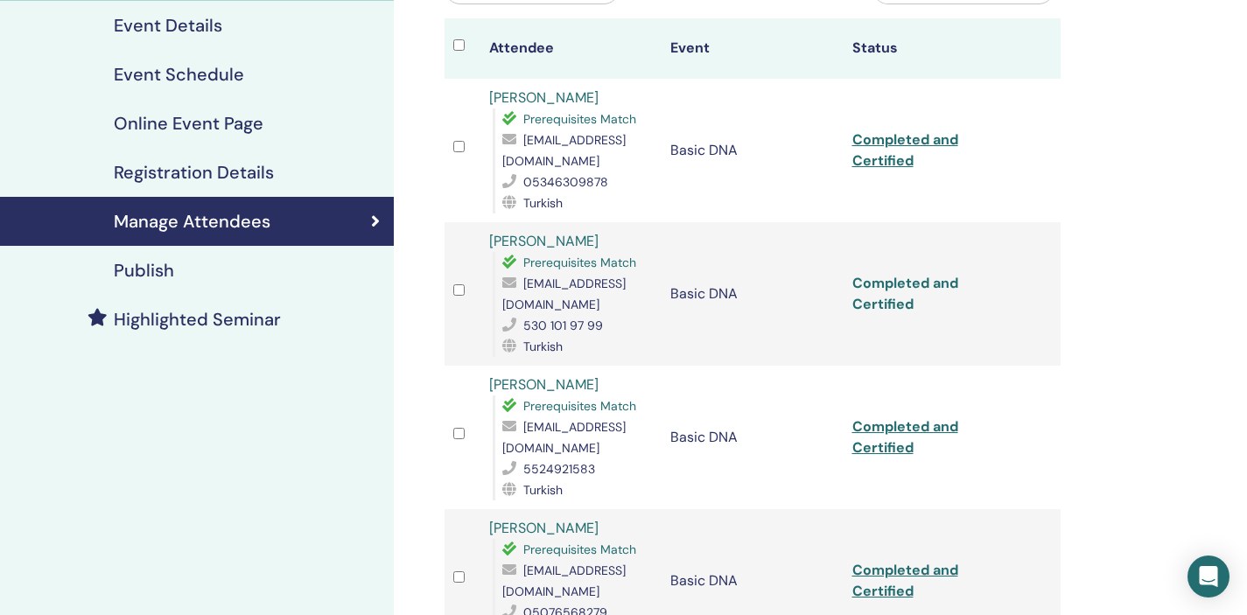
scroll to position [216, 0]
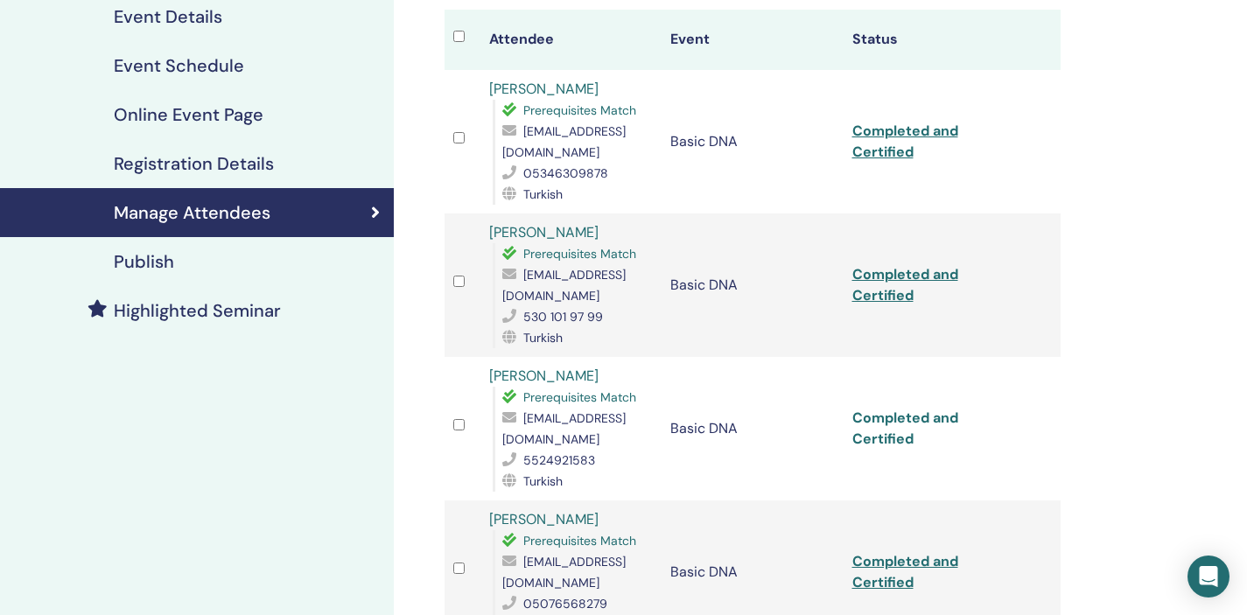
click at [912, 418] on link "Completed and Certified" at bounding box center [905, 428] width 106 height 39
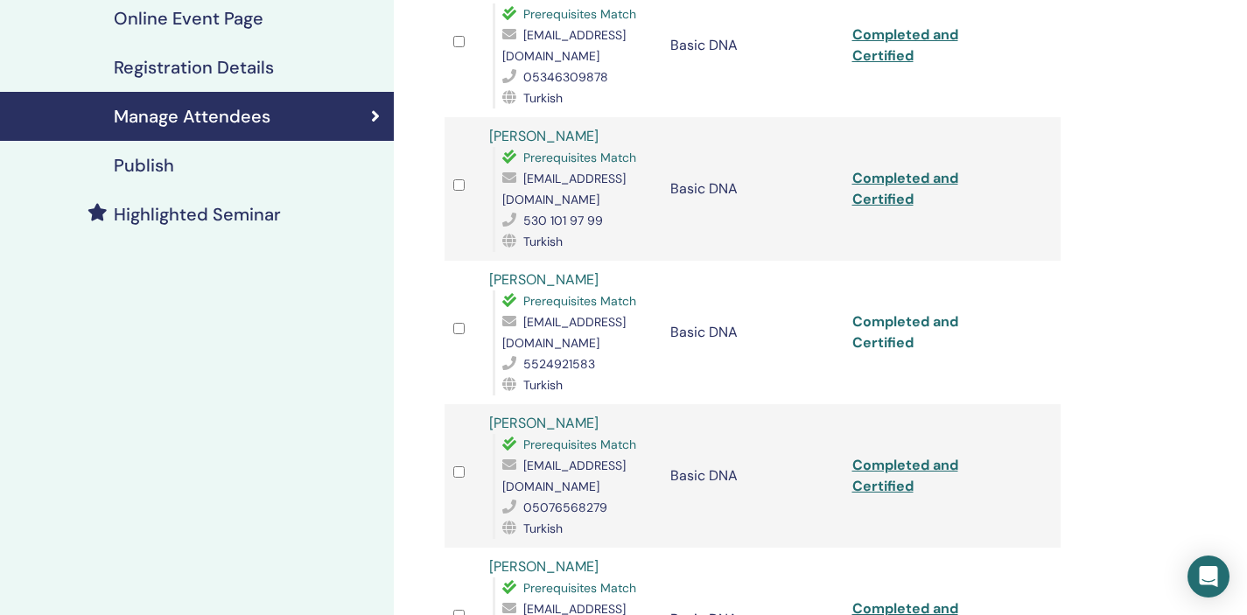
scroll to position [345, 0]
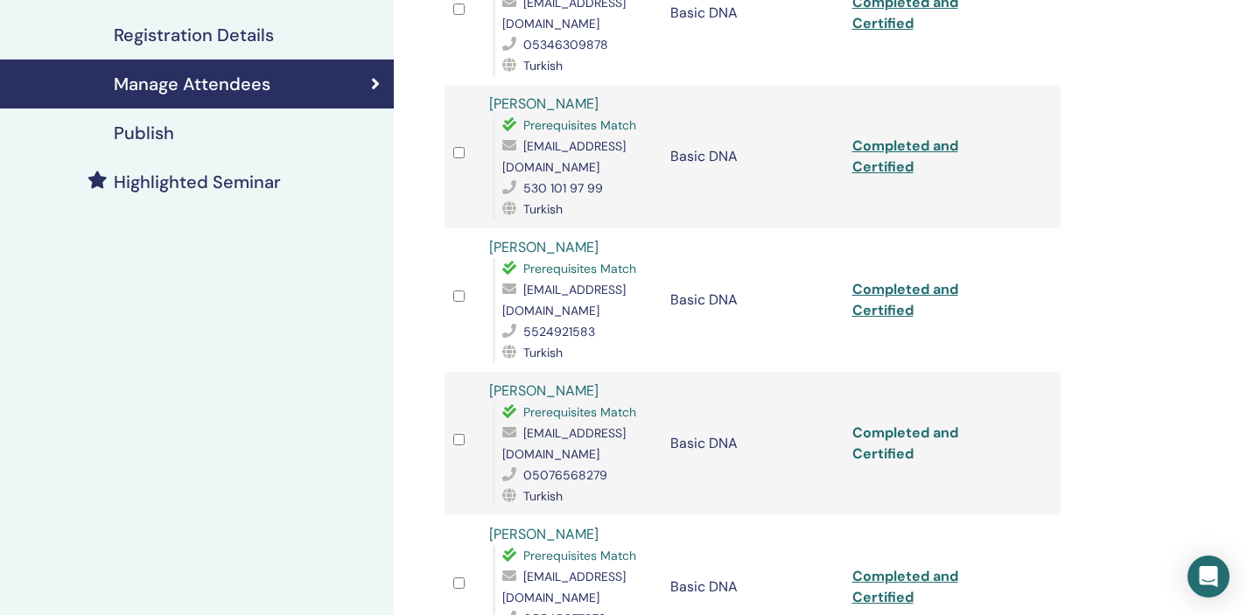
click at [898, 435] on link "Completed and Certified" at bounding box center [905, 442] width 106 height 39
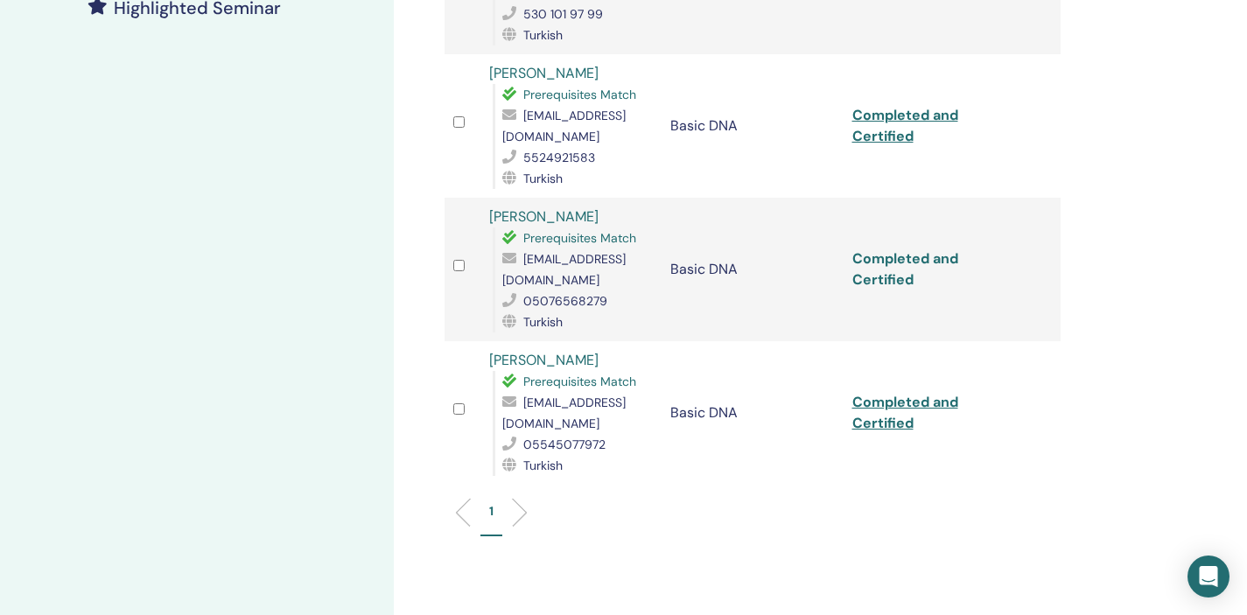
scroll to position [528, 0]
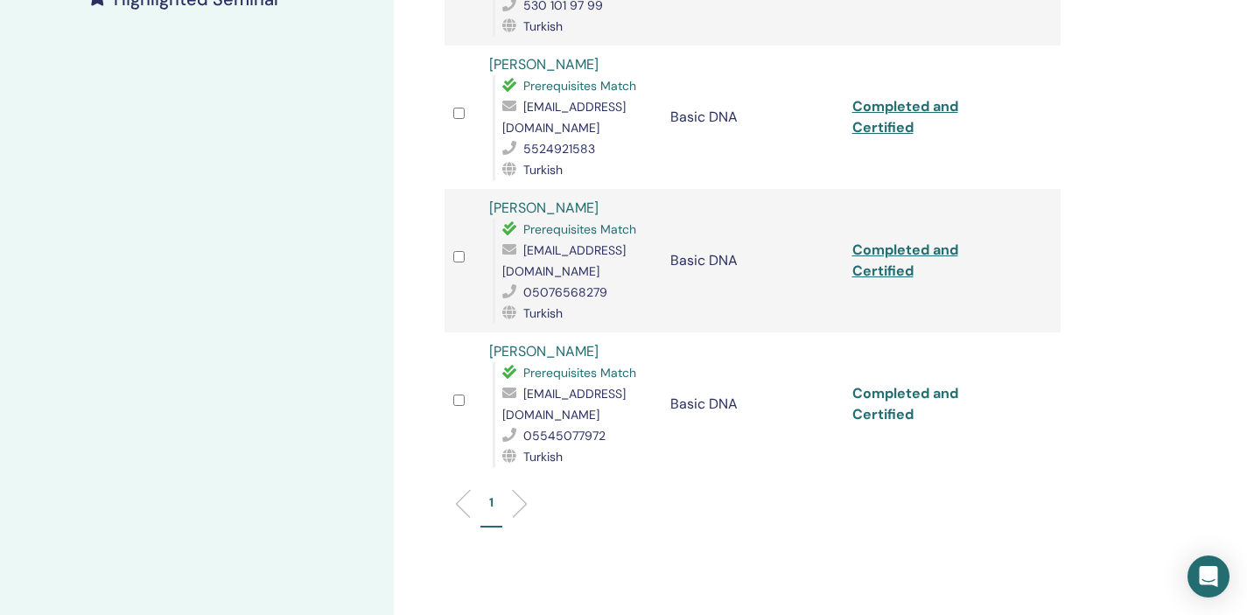
click at [904, 406] on link "Completed and Certified" at bounding box center [905, 403] width 106 height 39
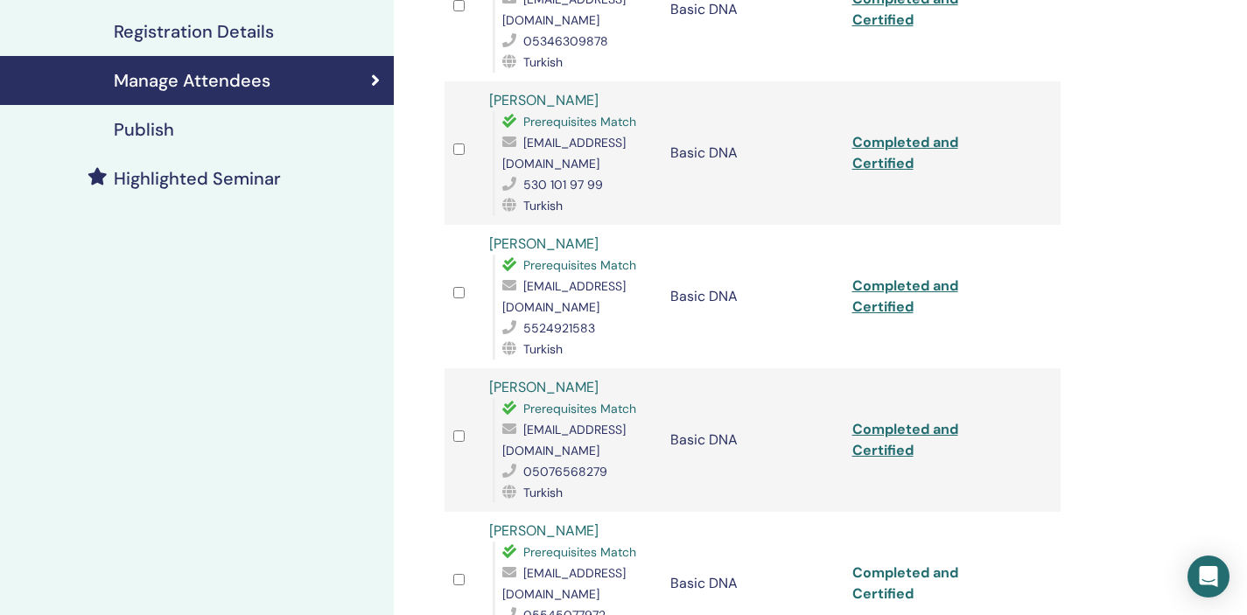
scroll to position [0, 0]
